Goal: Information Seeking & Learning: Learn about a topic

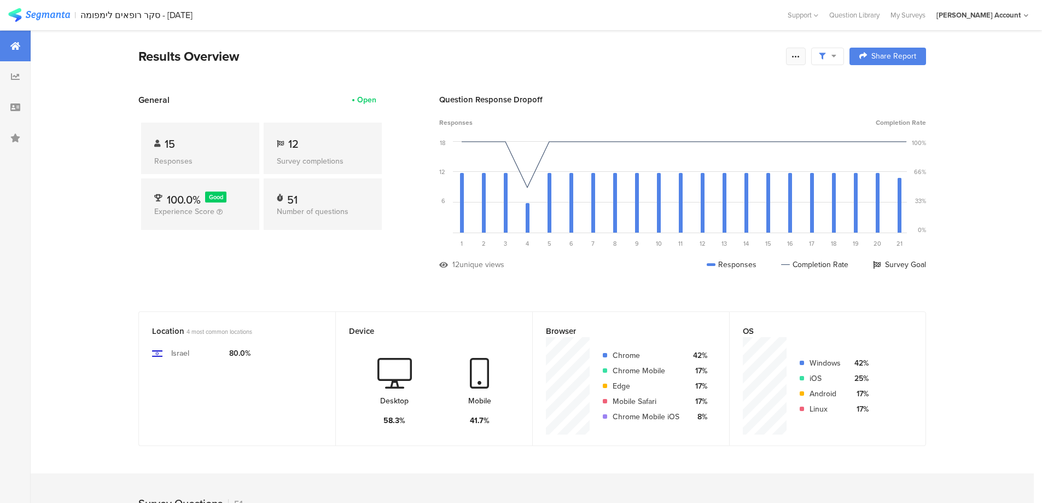
click at [798, 55] on icon at bounding box center [795, 56] width 9 height 9
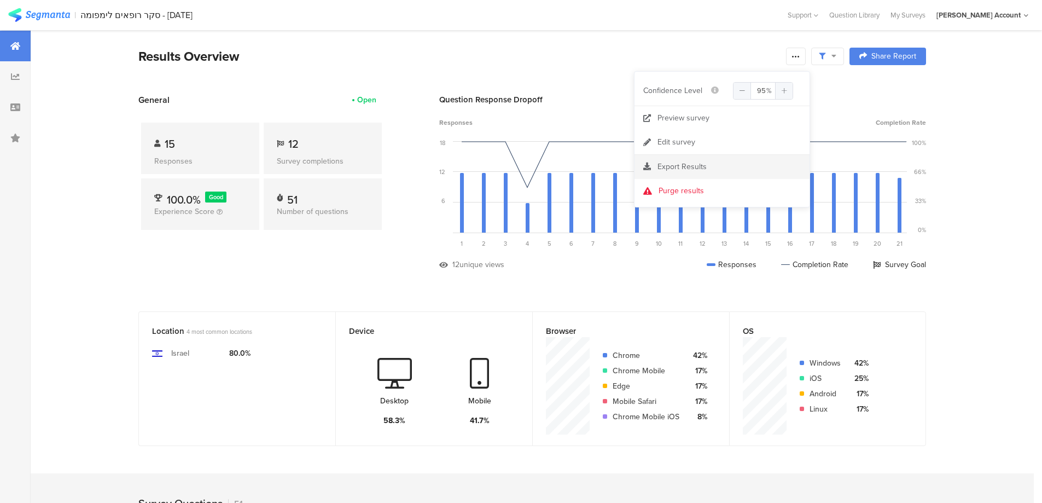
click at [694, 166] on span "Export Results" at bounding box center [681, 166] width 49 height 11
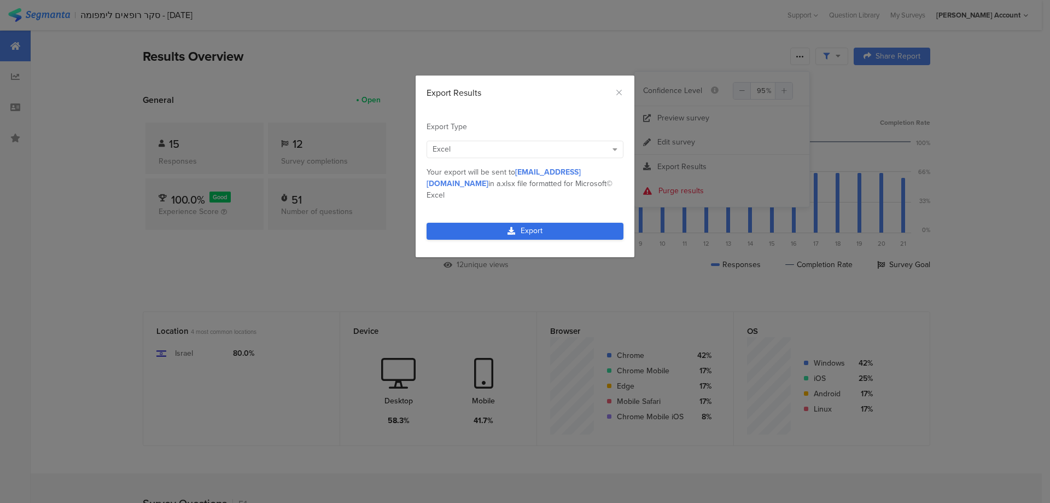
click at [579, 223] on link "Export" at bounding box center [525, 231] width 197 height 17
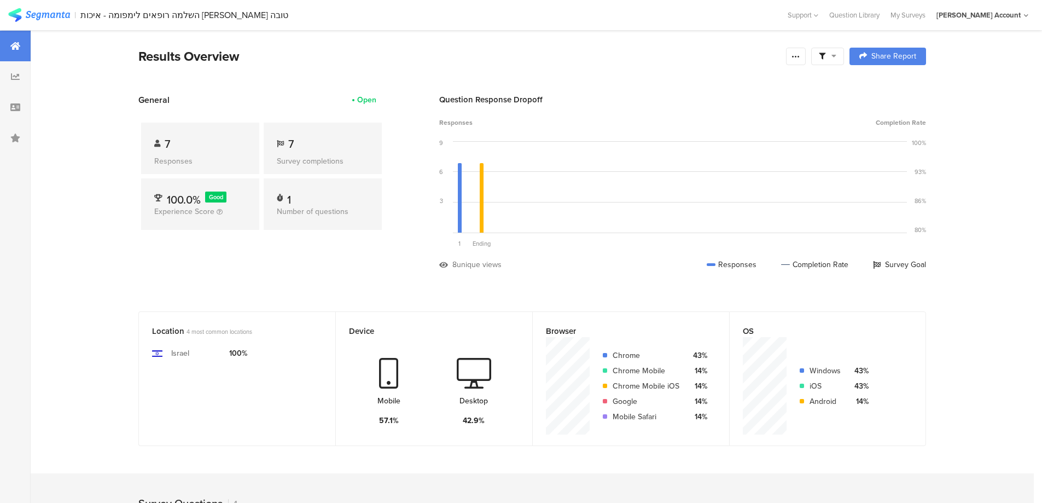
click at [825, 53] on icon at bounding box center [822, 56] width 7 height 7
click at [886, 84] on span at bounding box center [883, 87] width 16 height 9
click at [799, 56] on icon at bounding box center [795, 56] width 9 height 9
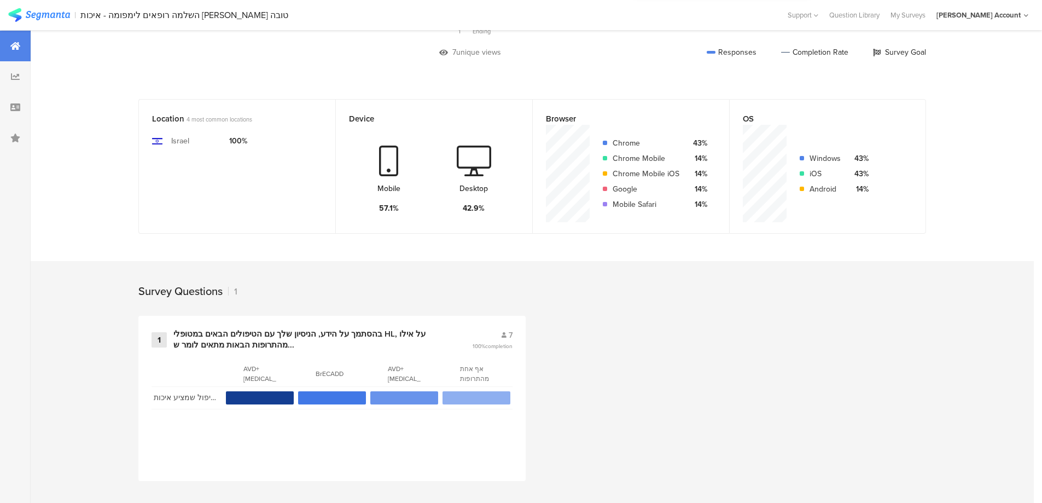
scroll to position [213, 0]
click at [297, 337] on div "בהסתמך על הידע, הניסיון שלך עם הטיפולים הבאים במטופלי HL, על אילו מהתרופות הבאו…" at bounding box center [309, 338] width 272 height 21
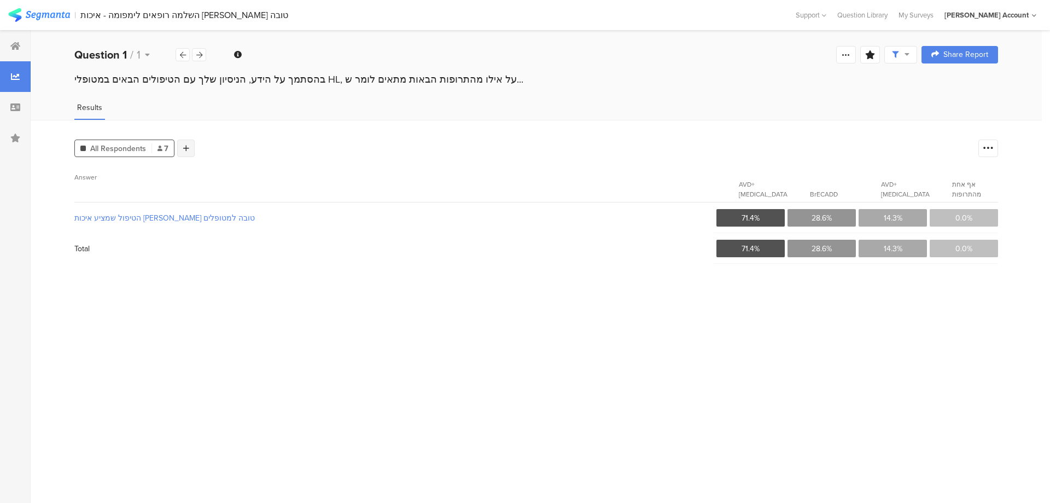
click at [189, 150] on div at bounding box center [185, 147] width 17 height 17
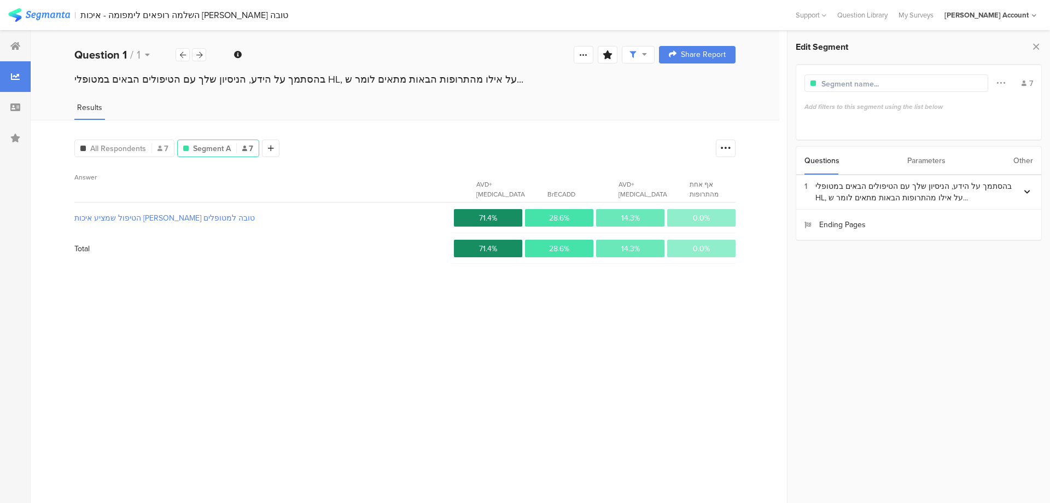
click at [936, 162] on div "Parameters" at bounding box center [926, 161] width 38 height 28
click at [850, 193] on section "ID" at bounding box center [918, 190] width 245 height 31
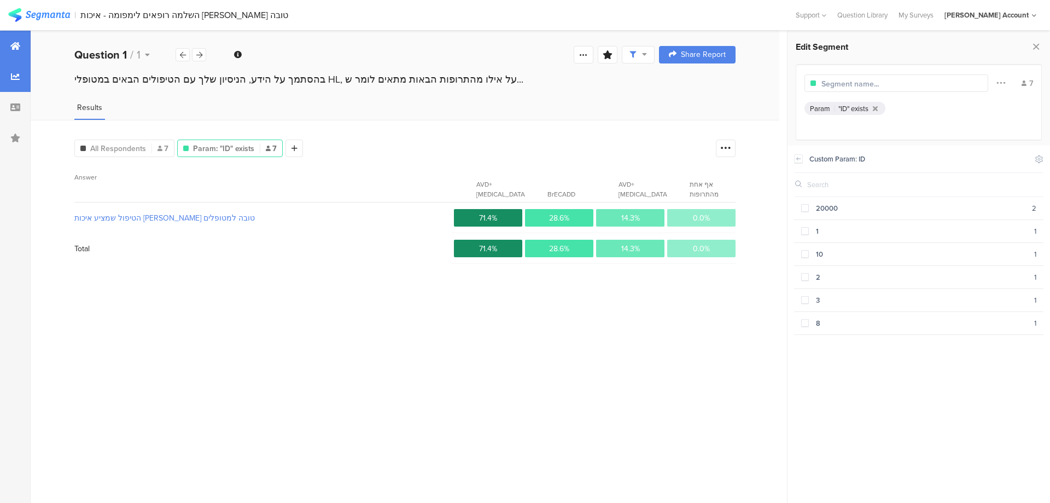
click at [23, 44] on div at bounding box center [15, 46] width 31 height 31
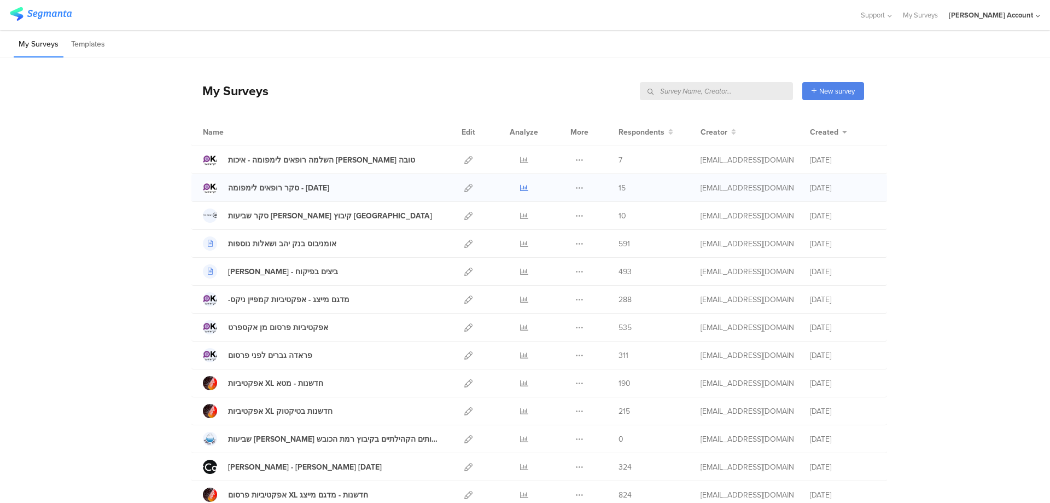
click at [520, 188] on icon at bounding box center [524, 188] width 8 height 8
click at [524, 159] on div at bounding box center [523, 159] width 33 height 27
click at [521, 159] on icon at bounding box center [524, 160] width 8 height 8
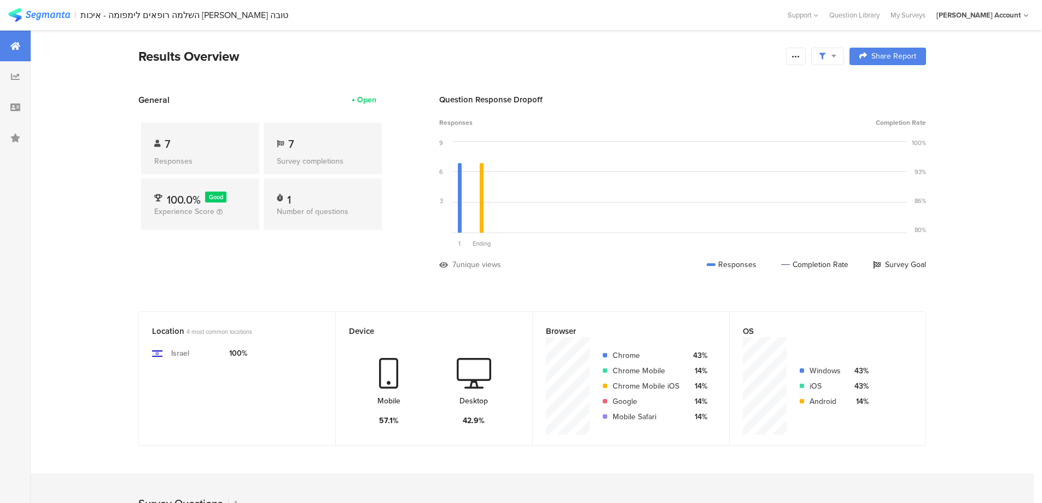
click at [838, 48] on div at bounding box center [827, 56] width 33 height 17
click at [878, 83] on span at bounding box center [883, 87] width 16 height 9
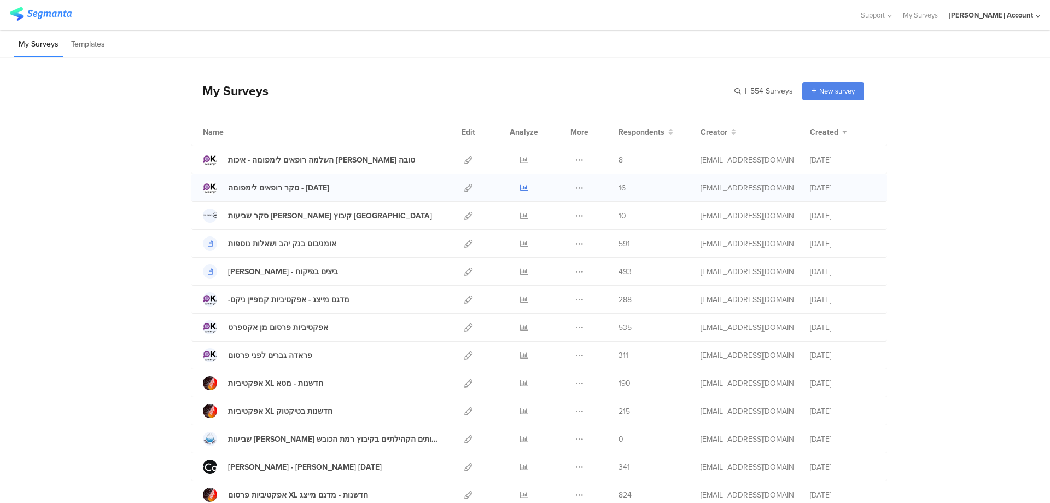
click at [520, 184] on icon at bounding box center [524, 188] width 8 height 8
click at [522, 154] on link at bounding box center [524, 159] width 8 height 27
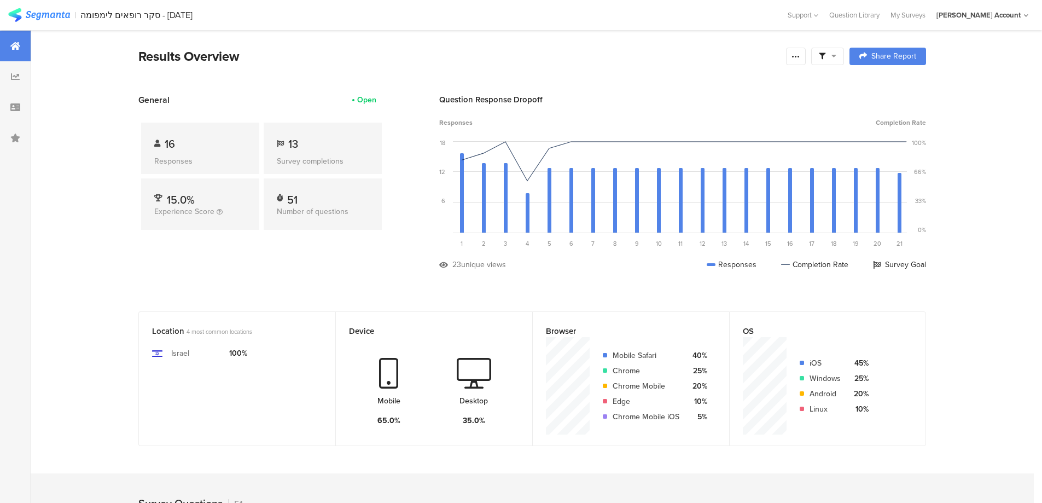
click at [830, 54] on span at bounding box center [827, 56] width 17 height 10
click at [890, 83] on div at bounding box center [883, 87] width 16 height 9
